Goal: Transaction & Acquisition: Download file/media

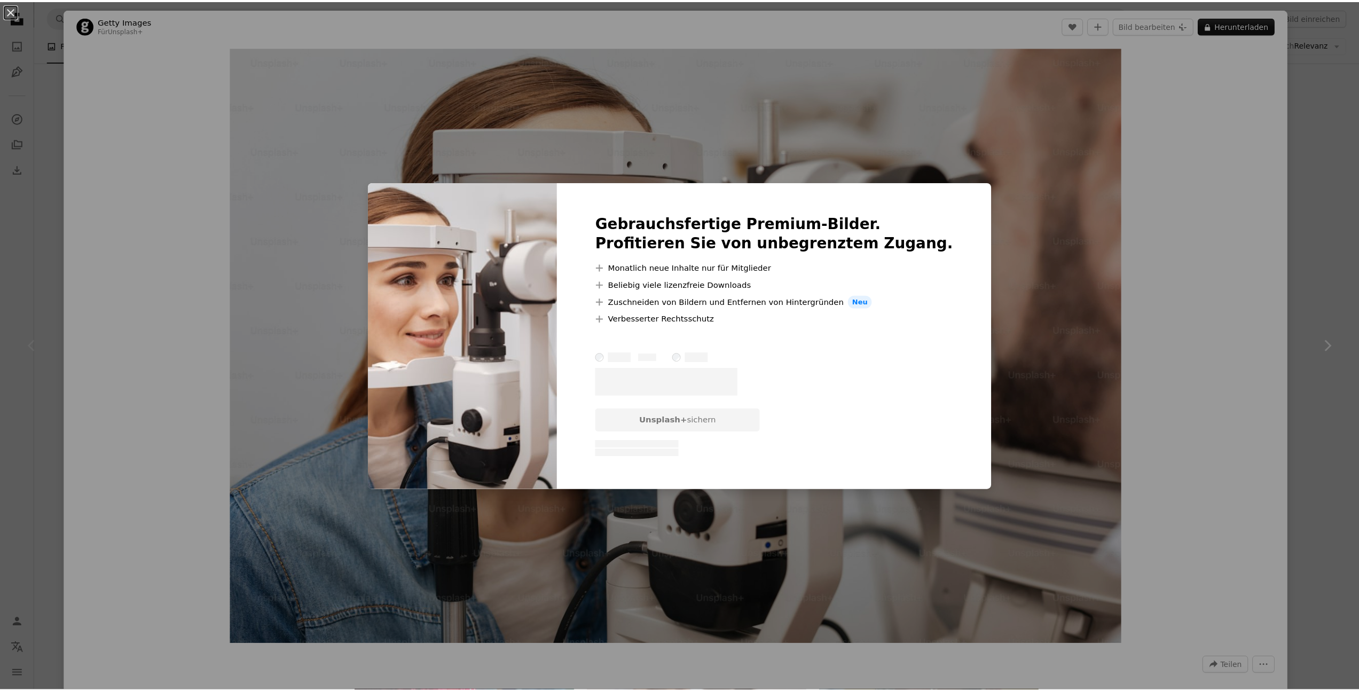
scroll to position [62, 0]
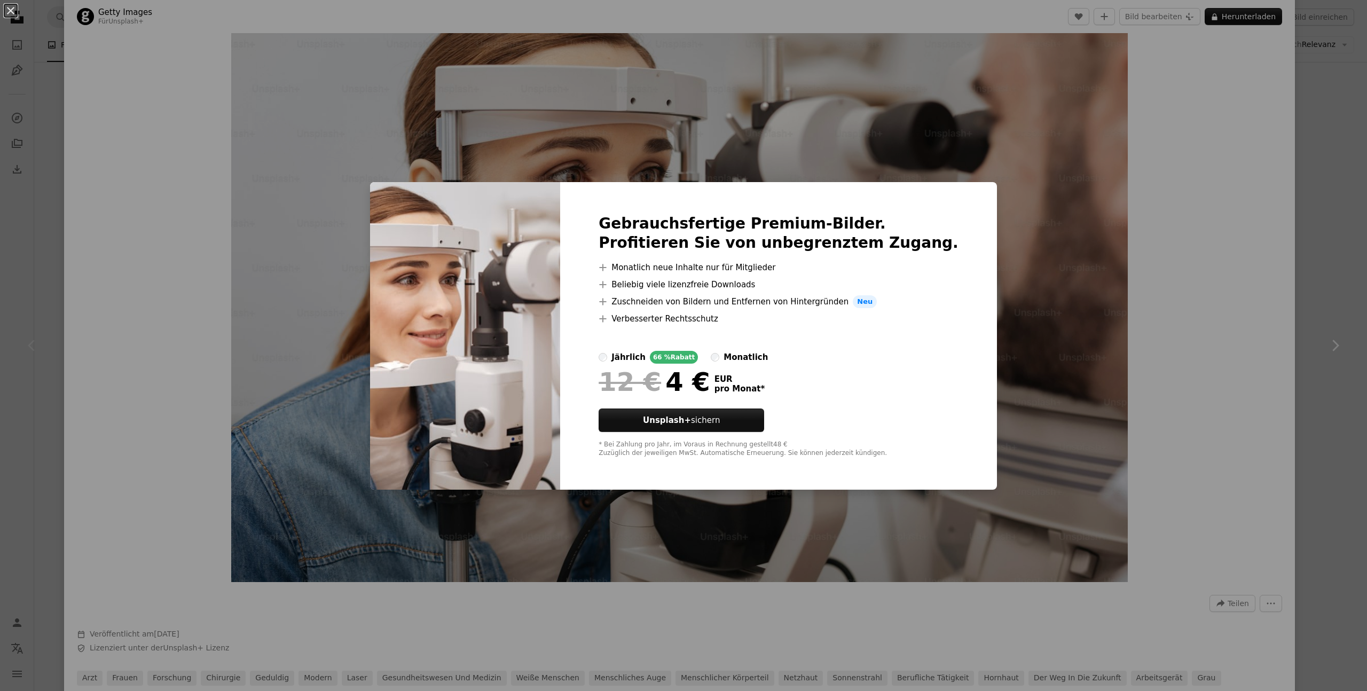
click at [1225, 284] on div "An X shape Gebrauchsfertige Premium-Bilder. Profitieren Sie von unbegrenztem Zu…" at bounding box center [683, 345] width 1367 height 691
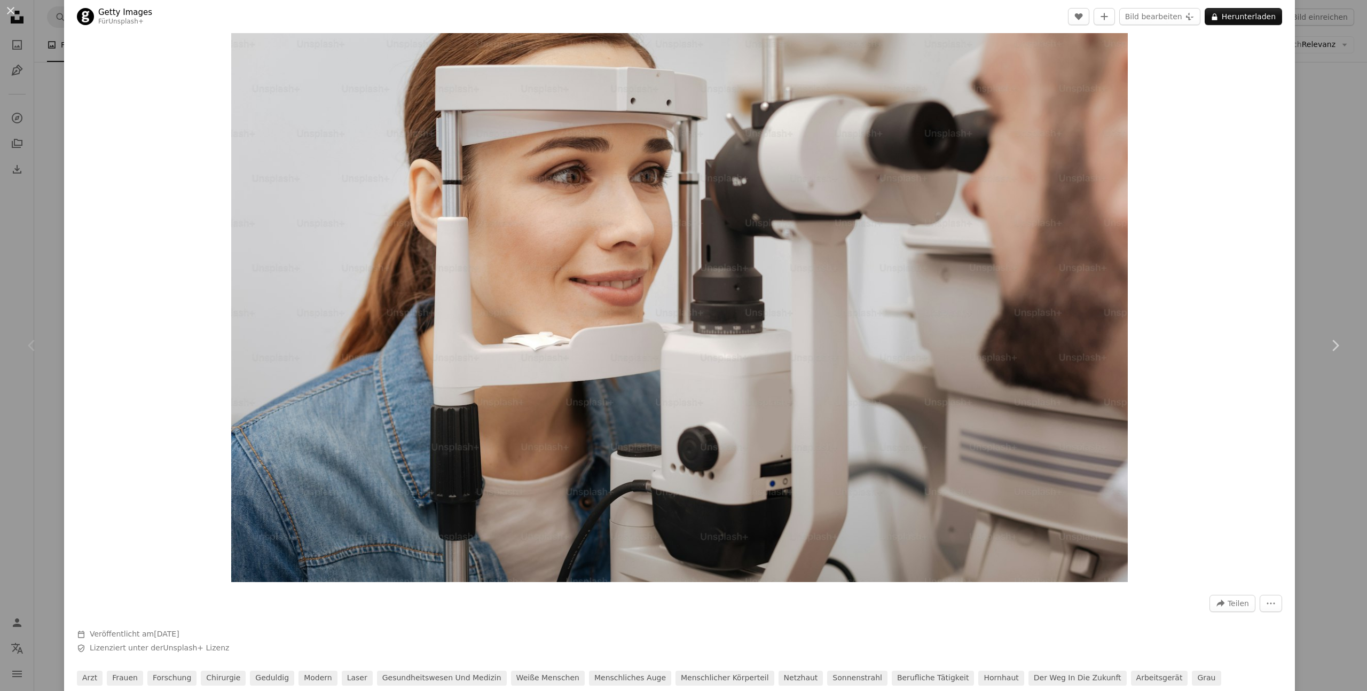
click at [1309, 196] on div "An X shape Chevron left Chevron right Getty Images Für Unsplash+ A heart A plus…" at bounding box center [683, 345] width 1367 height 691
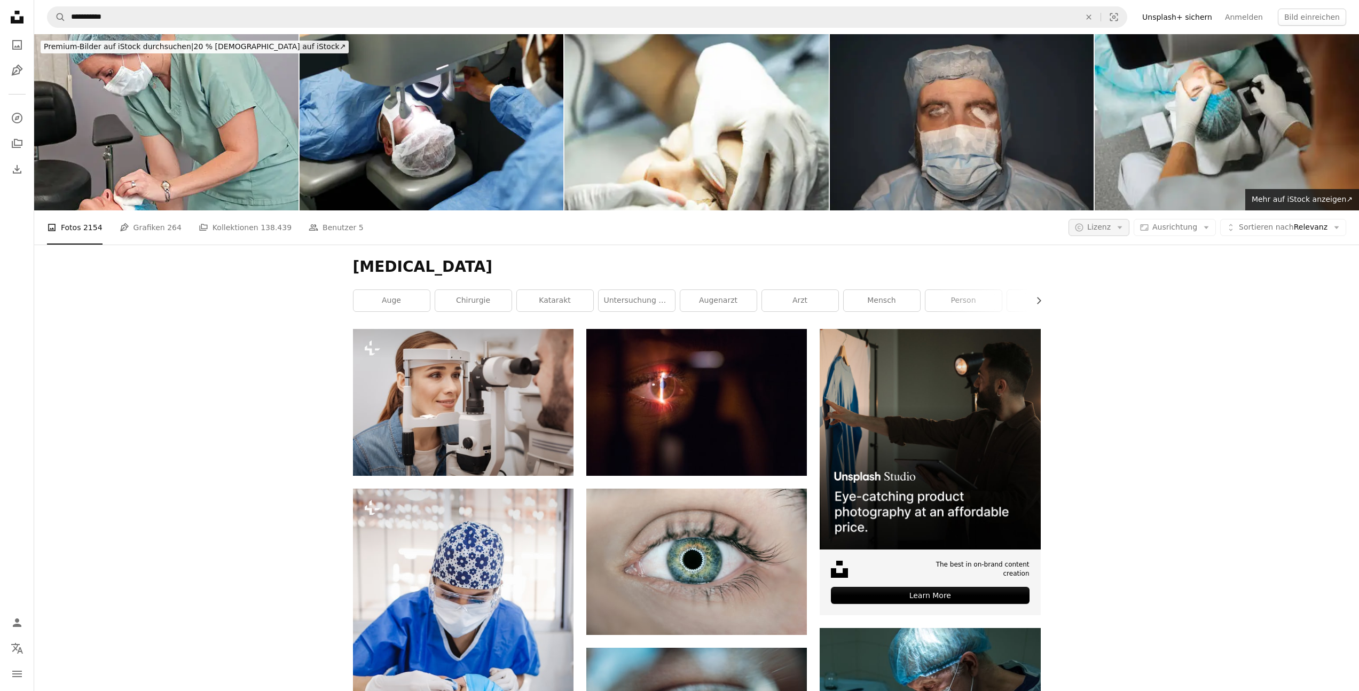
click at [1109, 227] on span "Lizenz" at bounding box center [1098, 227] width 23 height 9
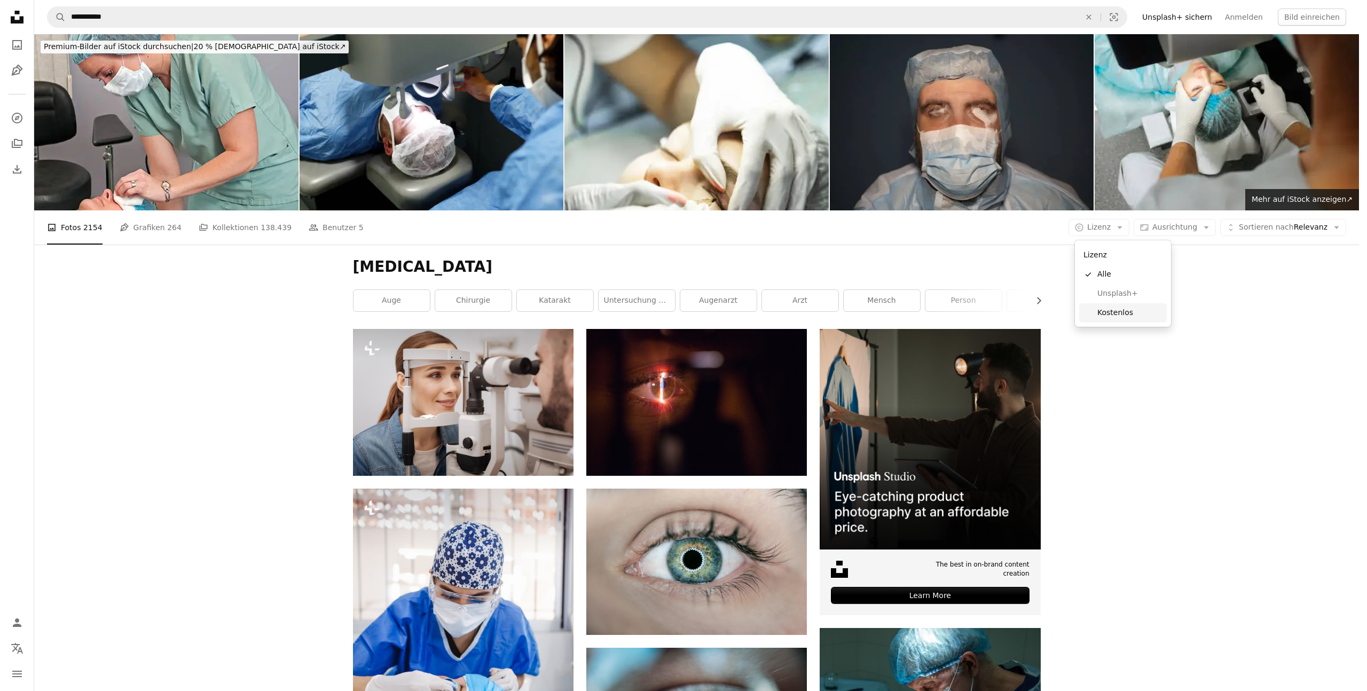
click at [1112, 315] on span "Kostenlos" at bounding box center [1129, 313] width 65 height 11
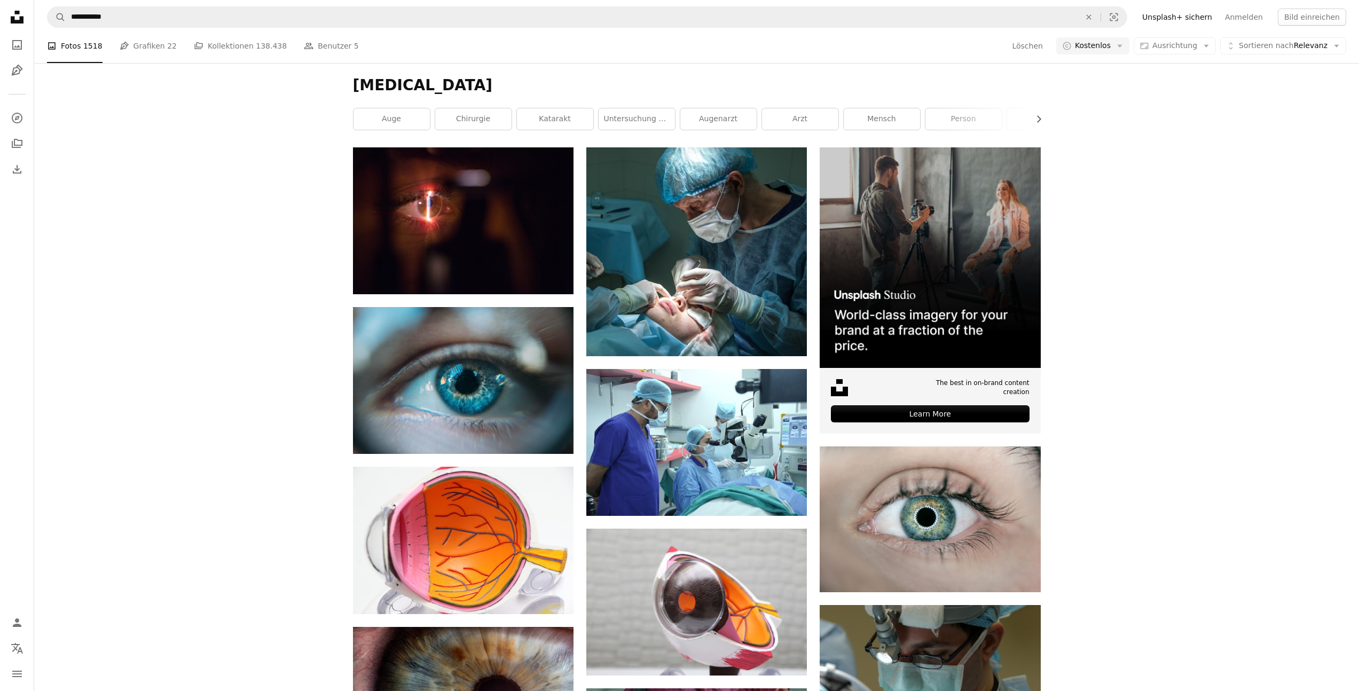
scroll to position [188, 0]
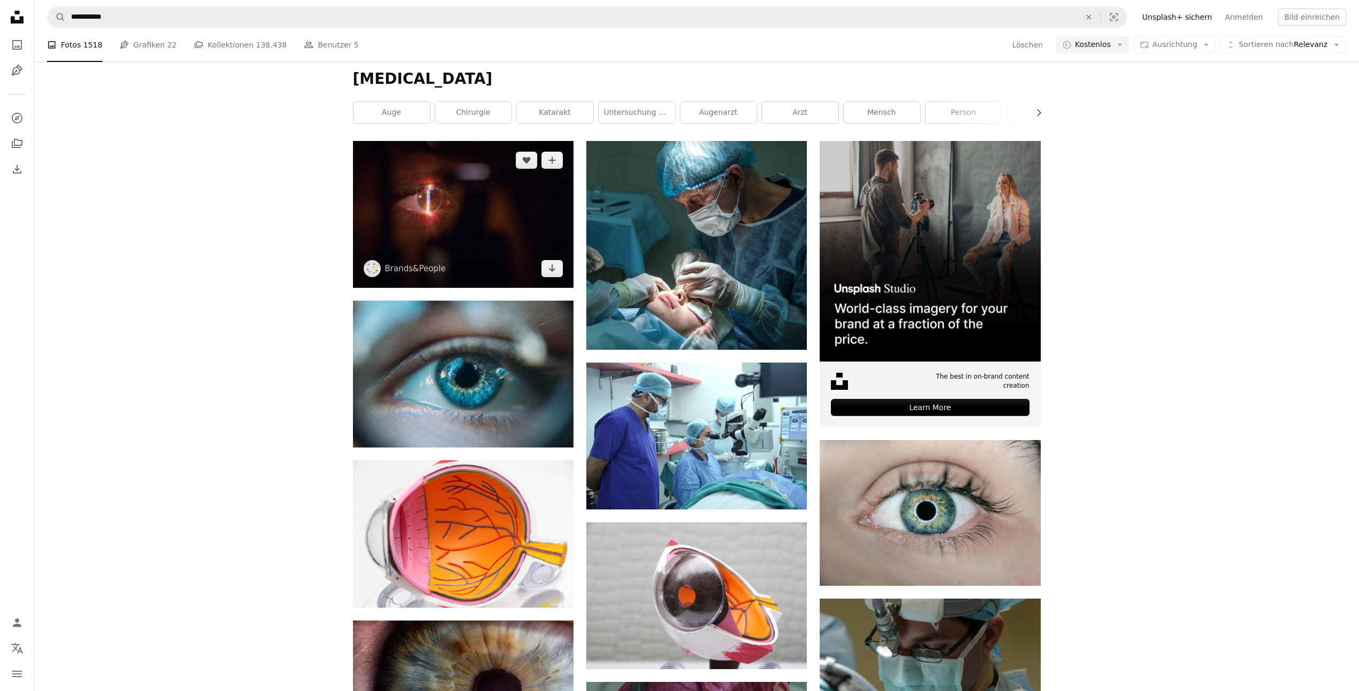
click at [442, 218] on img at bounding box center [463, 214] width 221 height 147
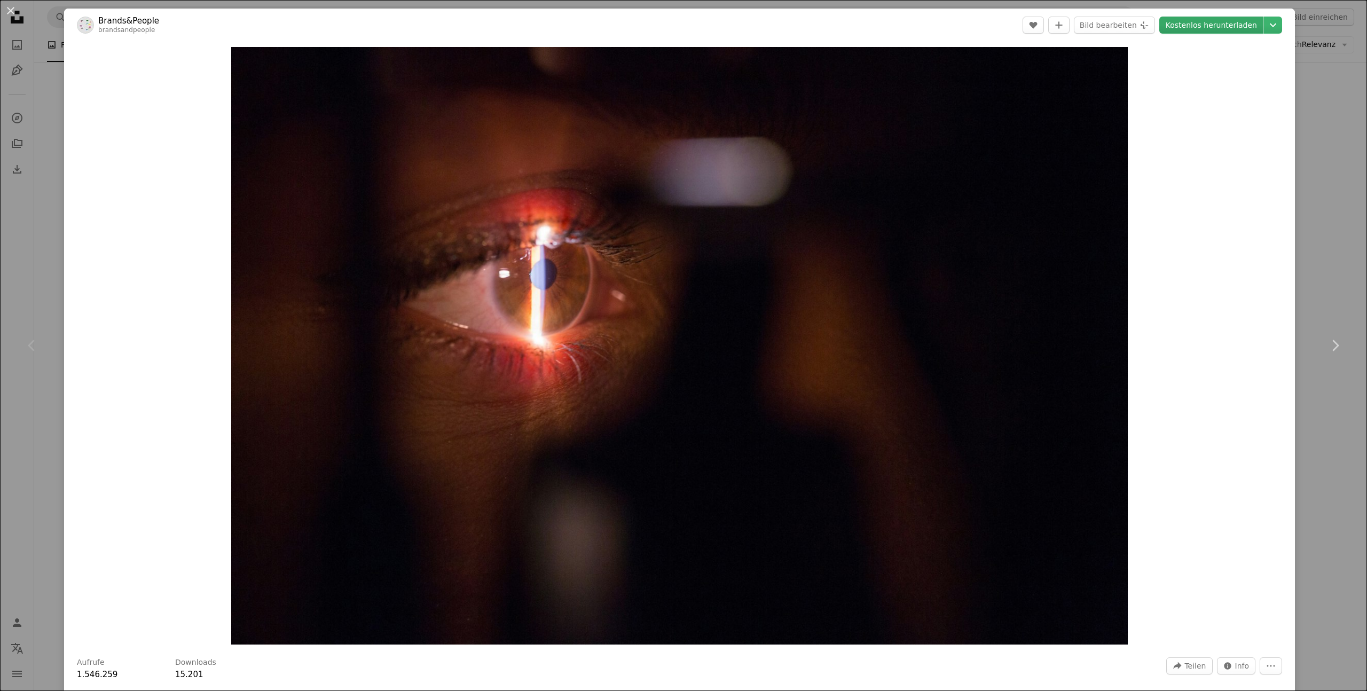
click at [1207, 28] on link "Kostenlos herunterladen" at bounding box center [1211, 25] width 104 height 17
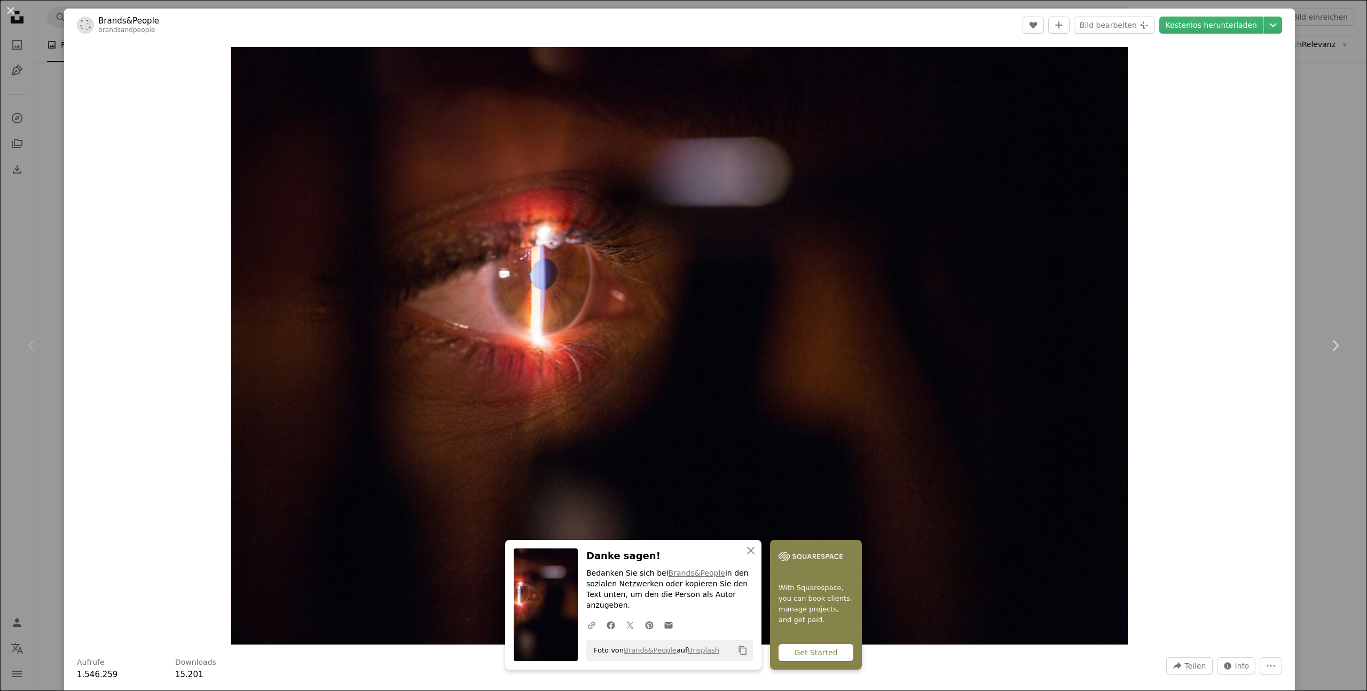
click at [1304, 270] on div "An X shape Chevron left Chevron right An X shape Schließen Danke sagen! Bedanke…" at bounding box center [683, 345] width 1367 height 691
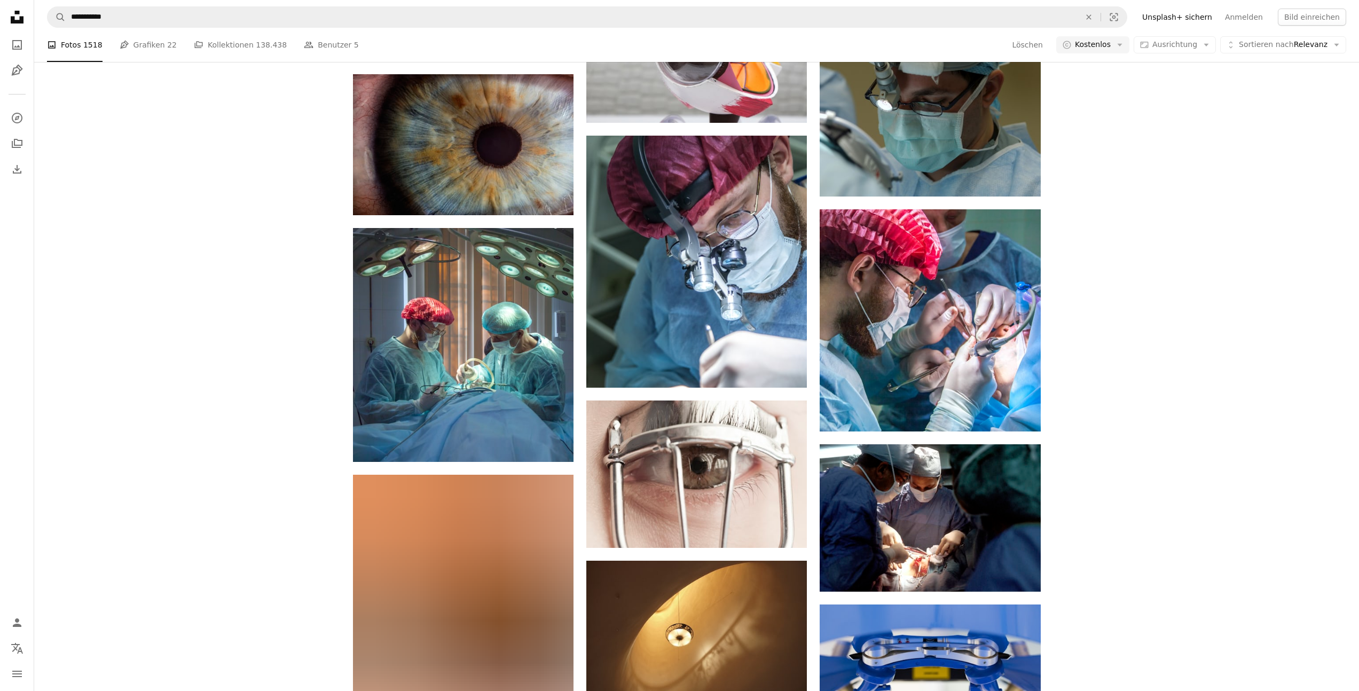
scroll to position [733, 0]
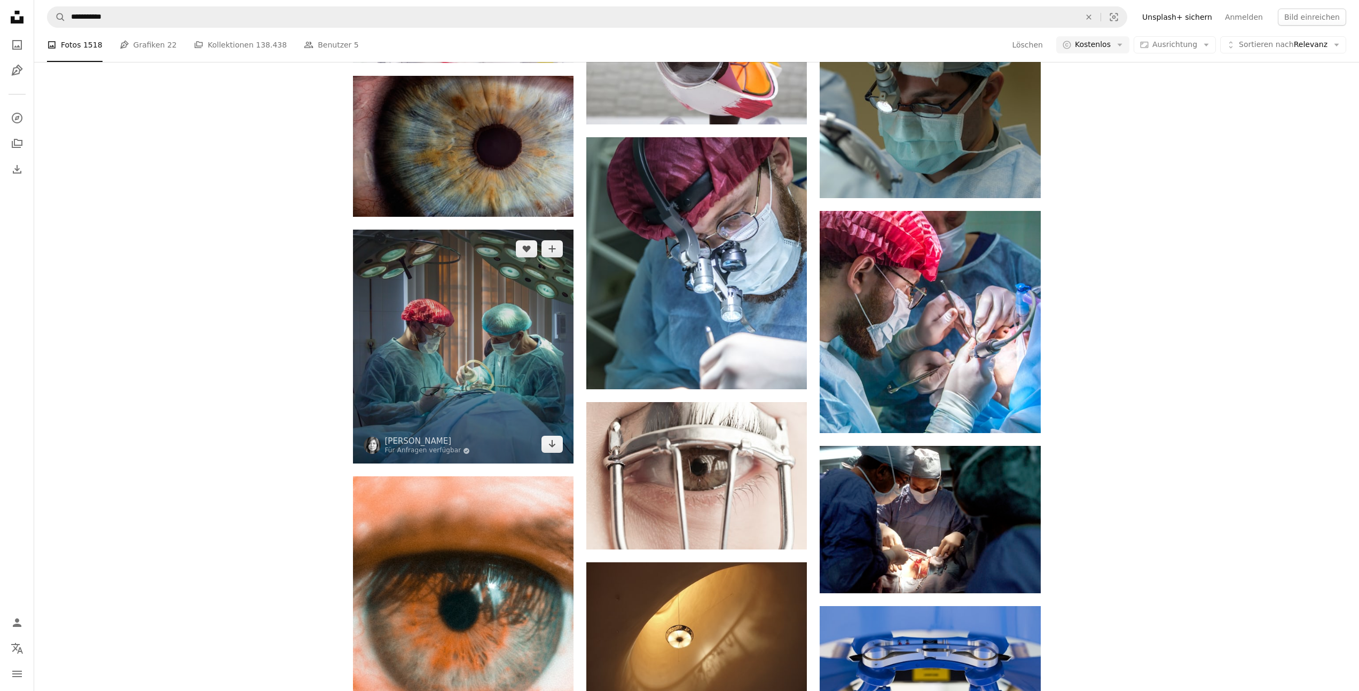
click at [420, 335] on img at bounding box center [463, 347] width 221 height 234
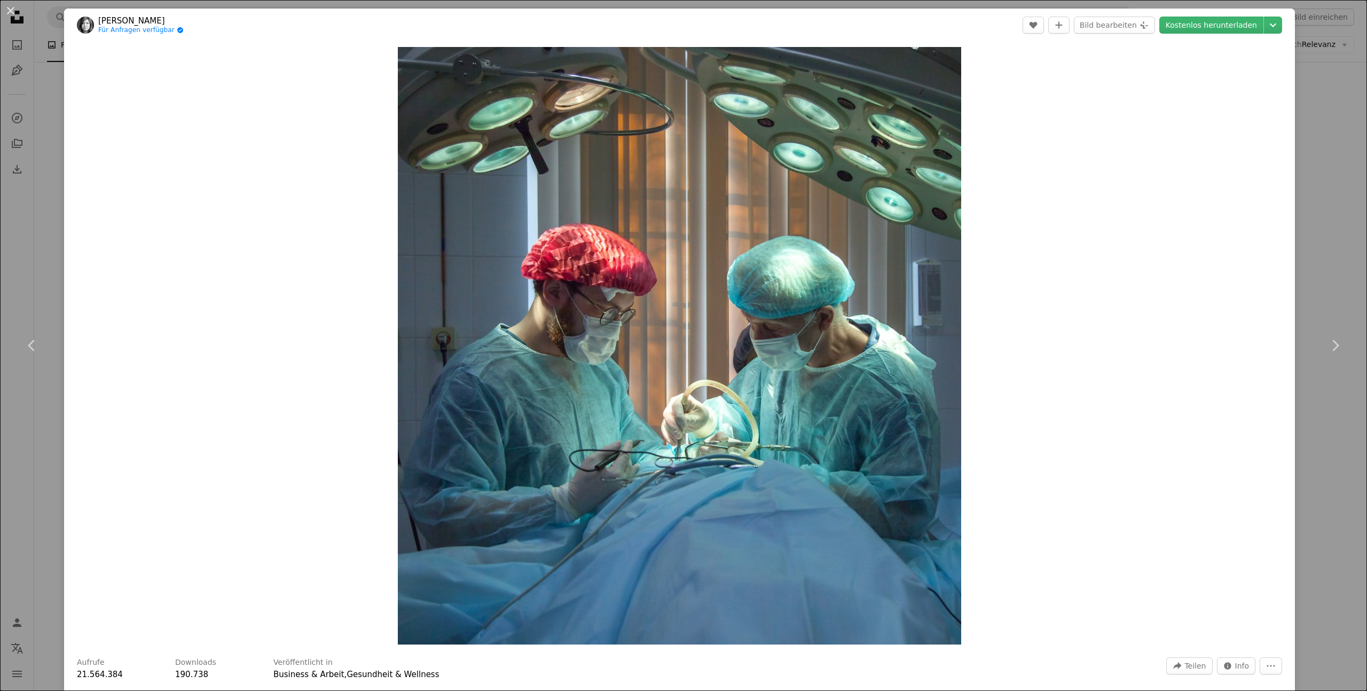
click at [57, 252] on div "An X shape Chevron left Chevron right [PERSON_NAME] Für Anfragen verfügbar A ch…" at bounding box center [683, 345] width 1367 height 691
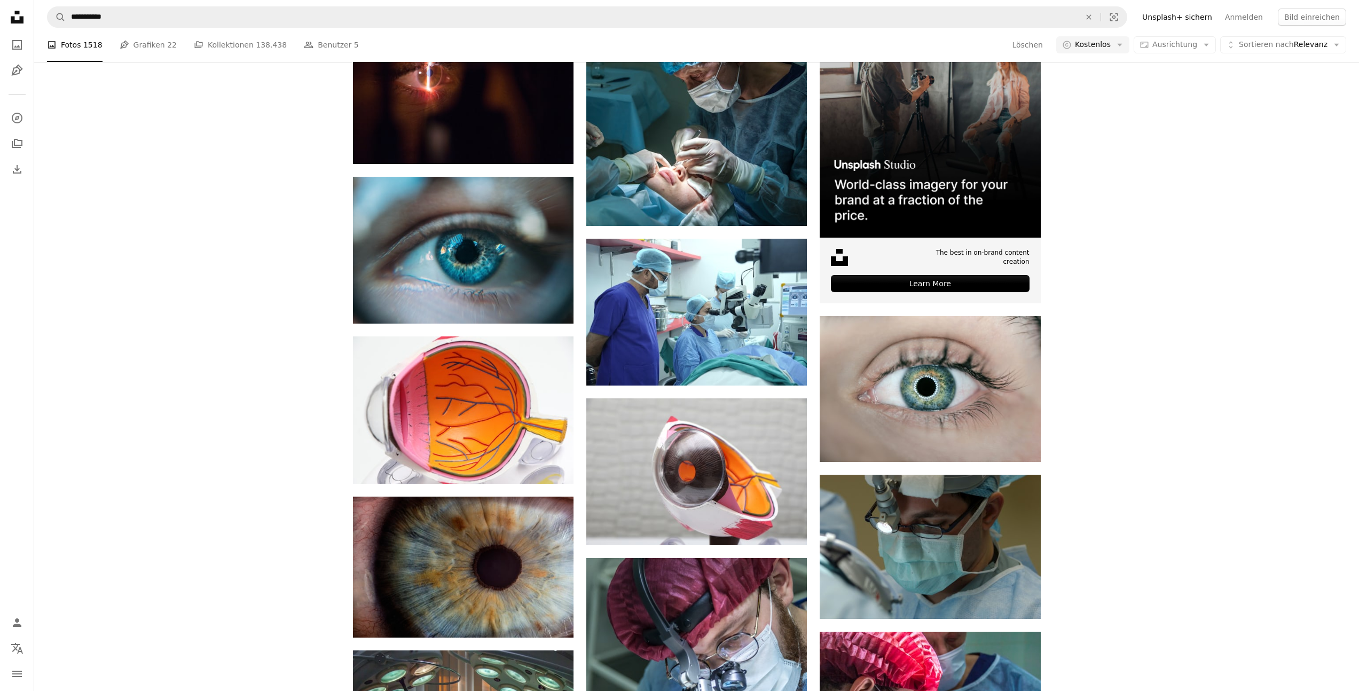
scroll to position [215, 0]
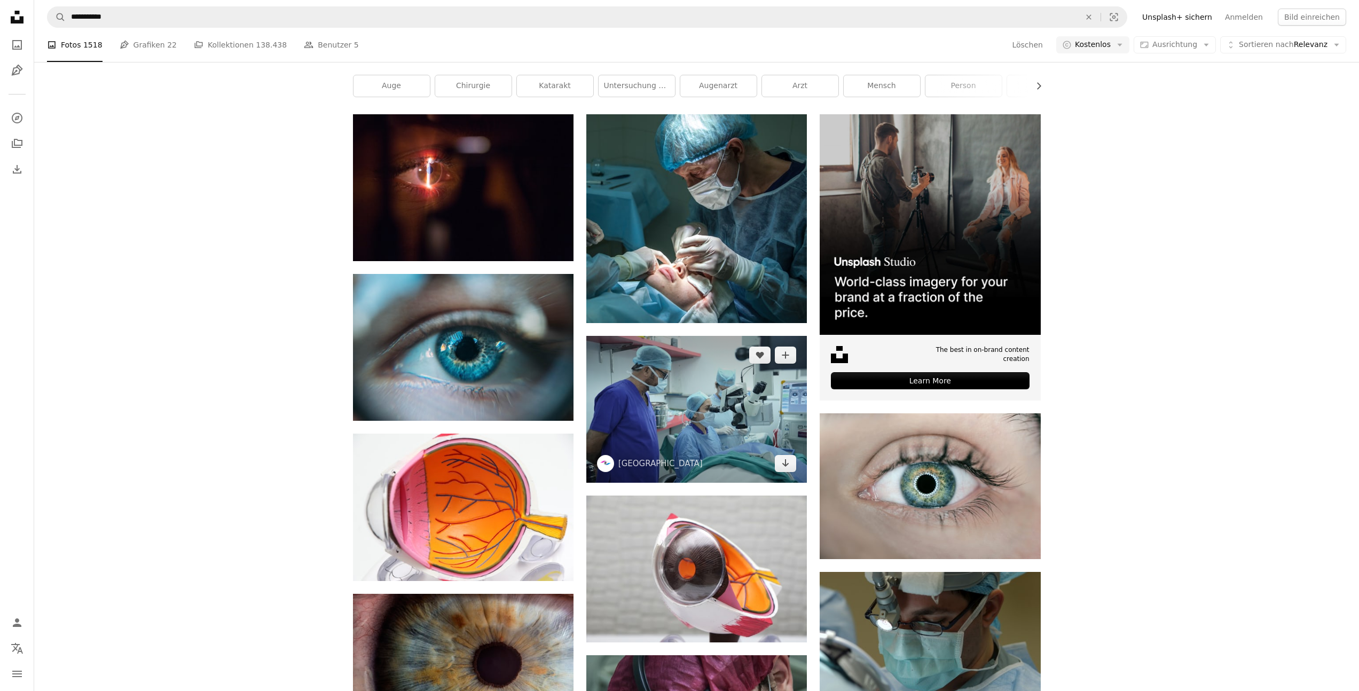
click at [652, 394] on img at bounding box center [696, 409] width 221 height 147
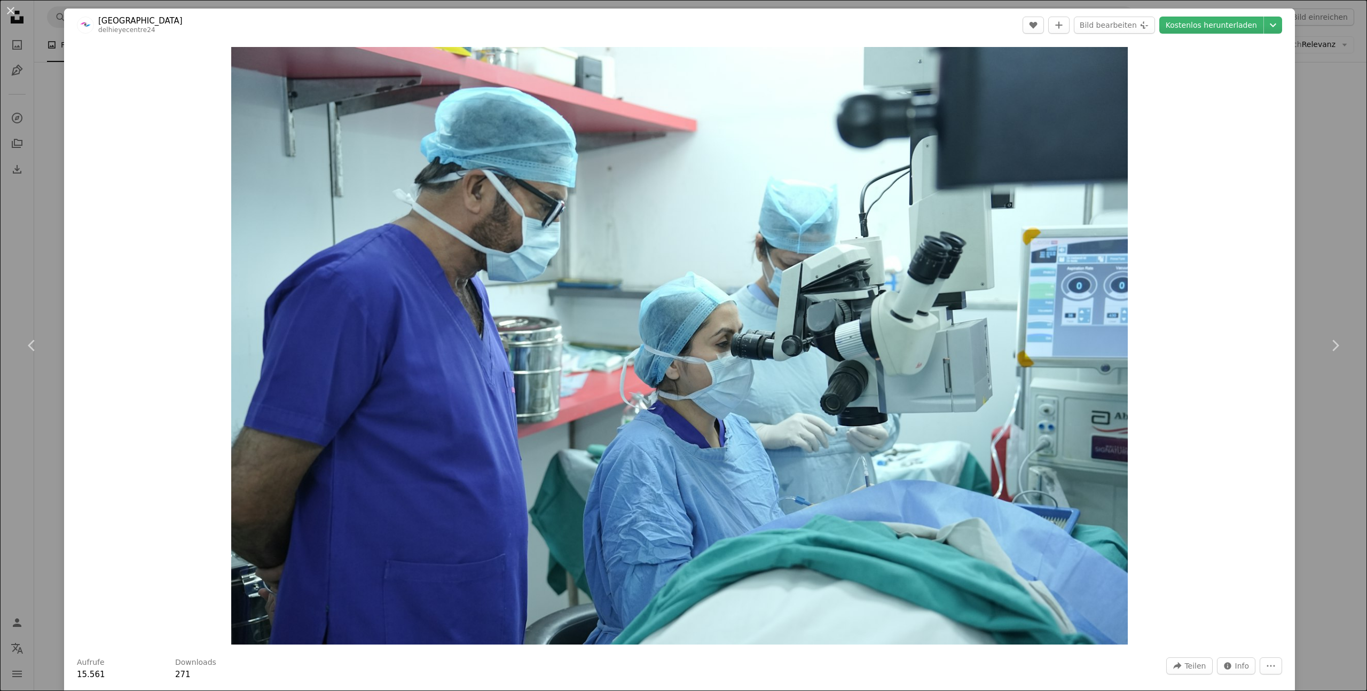
click at [1316, 205] on div "An X shape Chevron left Chevron right [GEOGRAPHIC_DATA] delhieyecentre24 A hear…" at bounding box center [683, 345] width 1367 height 691
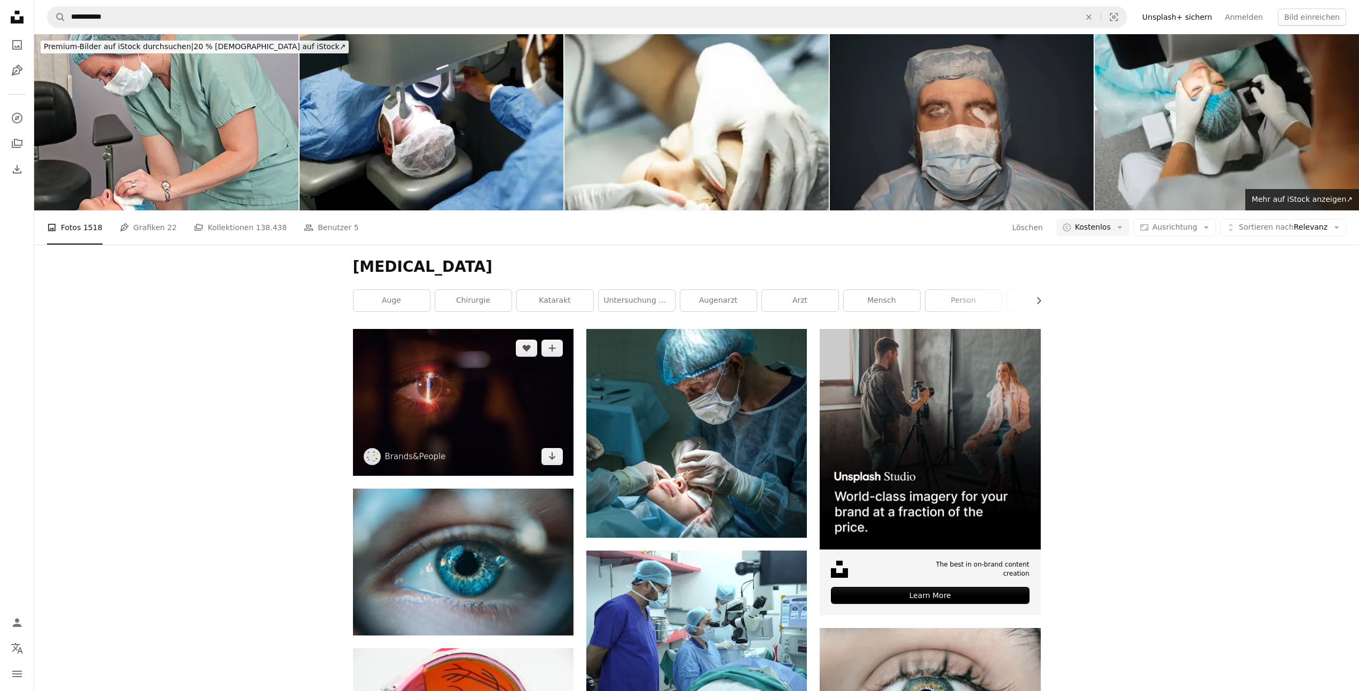
click at [445, 401] on img at bounding box center [463, 402] width 221 height 147
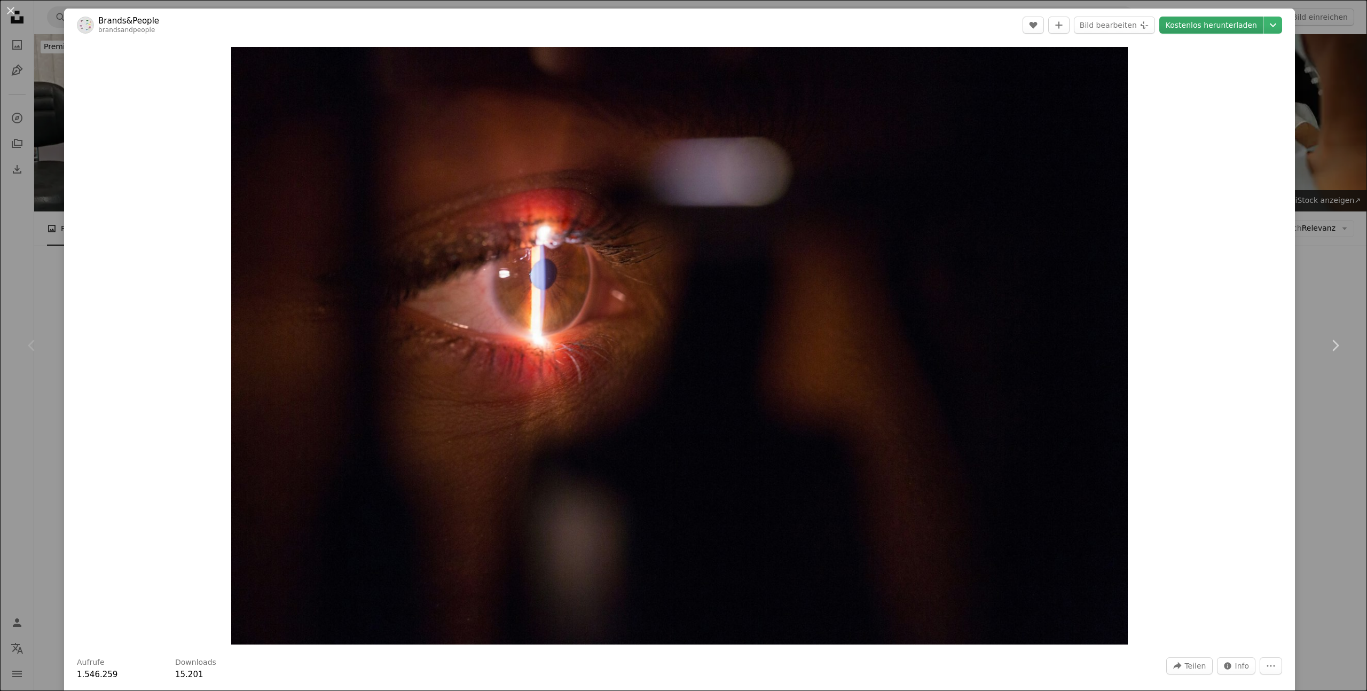
click at [1224, 30] on link "Kostenlos herunterladen" at bounding box center [1211, 25] width 104 height 17
